Goal: Task Accomplishment & Management: Complete application form

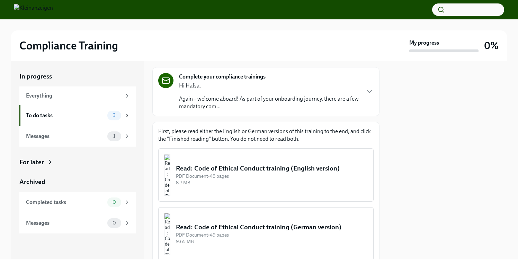
scroll to position [38, 0]
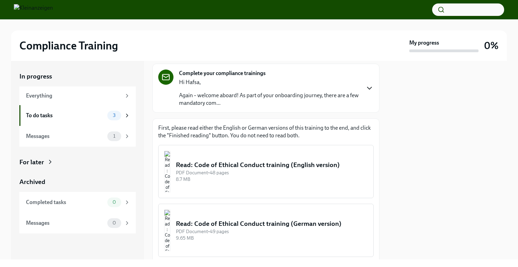
click at [370, 93] on icon "button" at bounding box center [370, 88] width 8 height 8
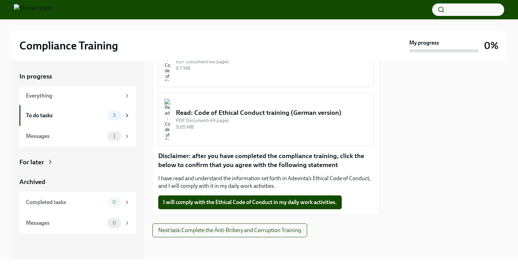
scroll to position [208, 0]
click at [319, 59] on div "Read: Code of Ethical Conduct training (English version)" at bounding box center [272, 54] width 192 height 9
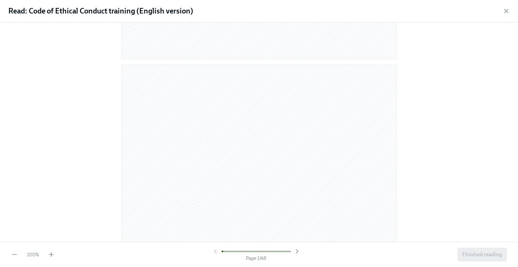
scroll to position [236, 0]
click at [507, 12] on icon "button" at bounding box center [506, 11] width 7 height 7
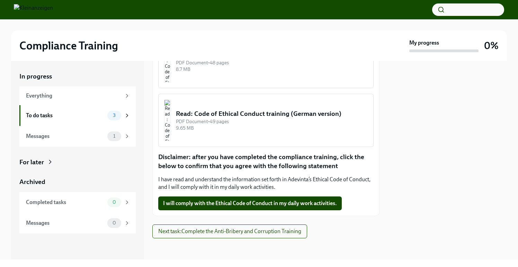
scroll to position [193, 0]
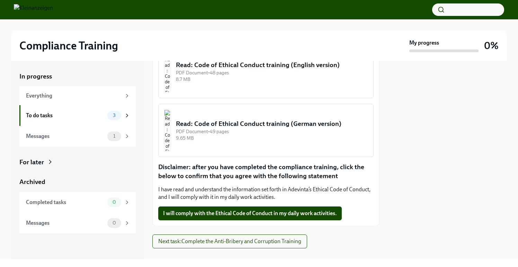
click at [265, 70] on div "Read: Code of Ethical Conduct training (English version)" at bounding box center [272, 65] width 192 height 9
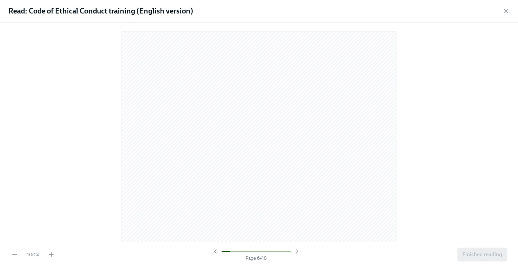
scroll to position [0, 0]
click at [506, 9] on icon "button" at bounding box center [506, 11] width 7 height 7
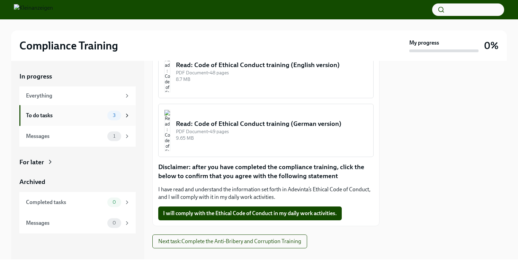
click at [125, 121] on div "3" at bounding box center [118, 116] width 23 height 10
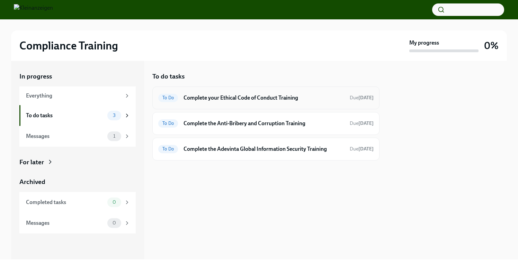
click at [245, 102] on h6 "Complete your Ethical Code of Conduct Training" at bounding box center [264, 98] width 161 height 8
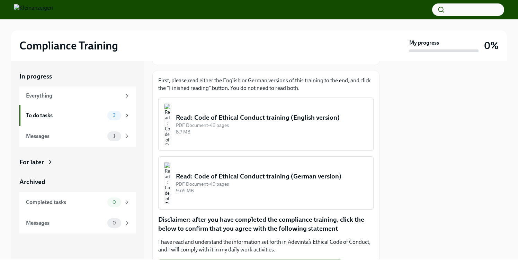
scroll to position [87, 0]
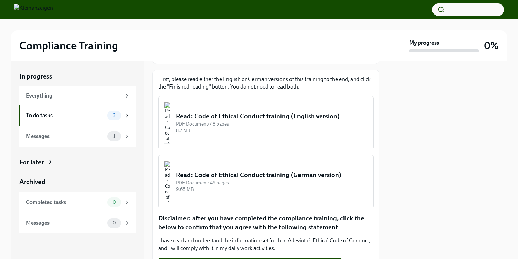
click at [170, 144] on img "button" at bounding box center [167, 123] width 6 height 42
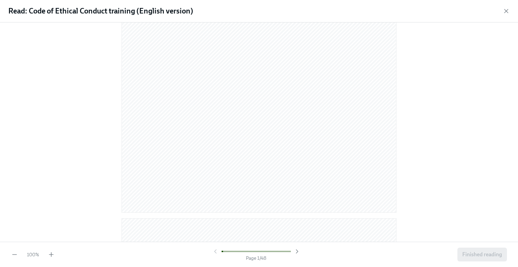
scroll to position [45, 0]
click at [52, 254] on icon "button" at bounding box center [51, 255] width 7 height 7
